Goal: Task Accomplishment & Management: Use online tool/utility

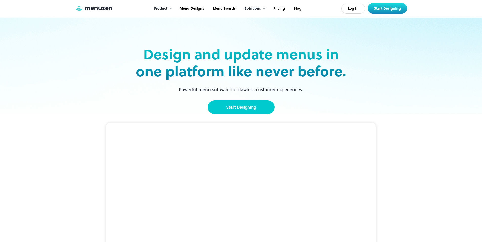
click at [252, 109] on link "Start Designing" at bounding box center [241, 107] width 67 height 14
